Goal: Information Seeking & Learning: Learn about a topic

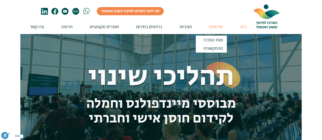
click at [214, 25] on p "אודותינו" at bounding box center [215, 26] width 19 height 15
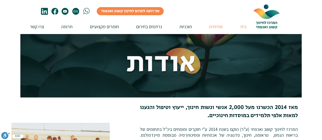
click at [245, 27] on p "בית" at bounding box center [243, 26] width 11 height 15
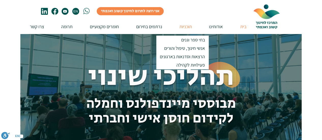
click at [183, 27] on p "תוכניות" at bounding box center [186, 26] width 18 height 15
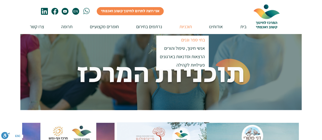
click at [187, 41] on p "בתי ספר וגנים" at bounding box center [193, 40] width 28 height 8
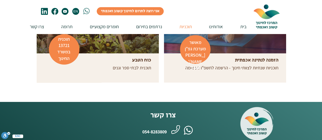
scroll to position [229, 0]
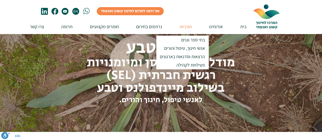
click at [189, 29] on p "תוכניות" at bounding box center [186, 26] width 18 height 15
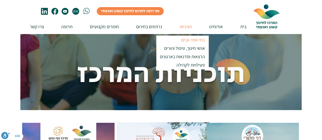
click at [186, 40] on p "בתי ספר וגנים" at bounding box center [193, 40] width 28 height 8
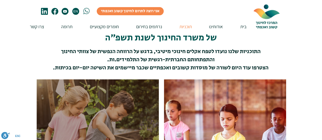
scroll to position [153, 0]
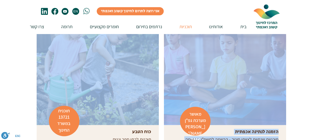
drag, startPoint x: 124, startPoint y: 92, endPoint x: 317, endPoint y: 87, distance: 193.5
click at [317, 87] on div "הזמנה לנתינה אכפתית תוכניות שנתיות לצוותי חינוך - הרשמה לתשפ"ו בעיצומה כוח הטבע…" at bounding box center [161, 79] width 322 height 157
click at [309, 90] on div at bounding box center [161, 79] width 322 height 157
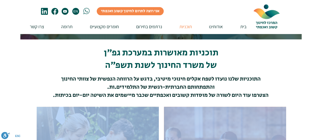
scroll to position [25, 0]
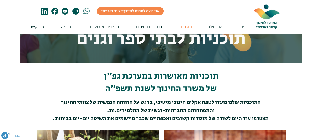
click at [296, 90] on div at bounding box center [161, 97] width 322 height 68
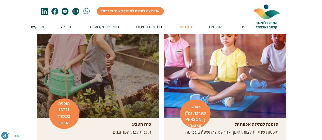
scroll to position [178, 0]
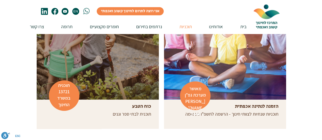
click at [135, 55] on div at bounding box center [98, 39] width 122 height 122
